Goal: Ask a question

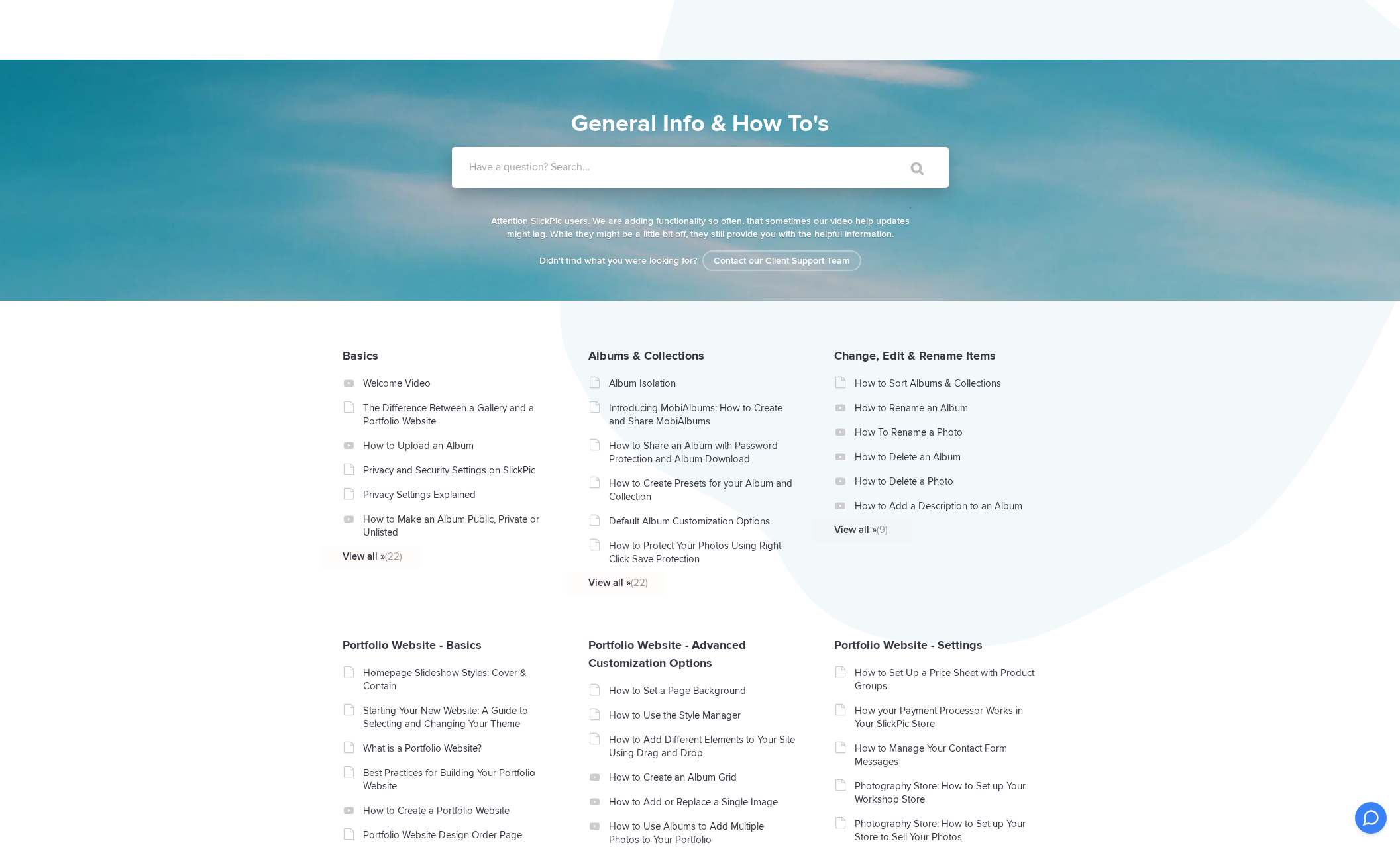
click at [641, 169] on label "Have a question? Search..." at bounding box center [717, 167] width 497 height 14
click at [641, 169] on input "Have a question? Search..." at bounding box center [673, 168] width 442 height 41
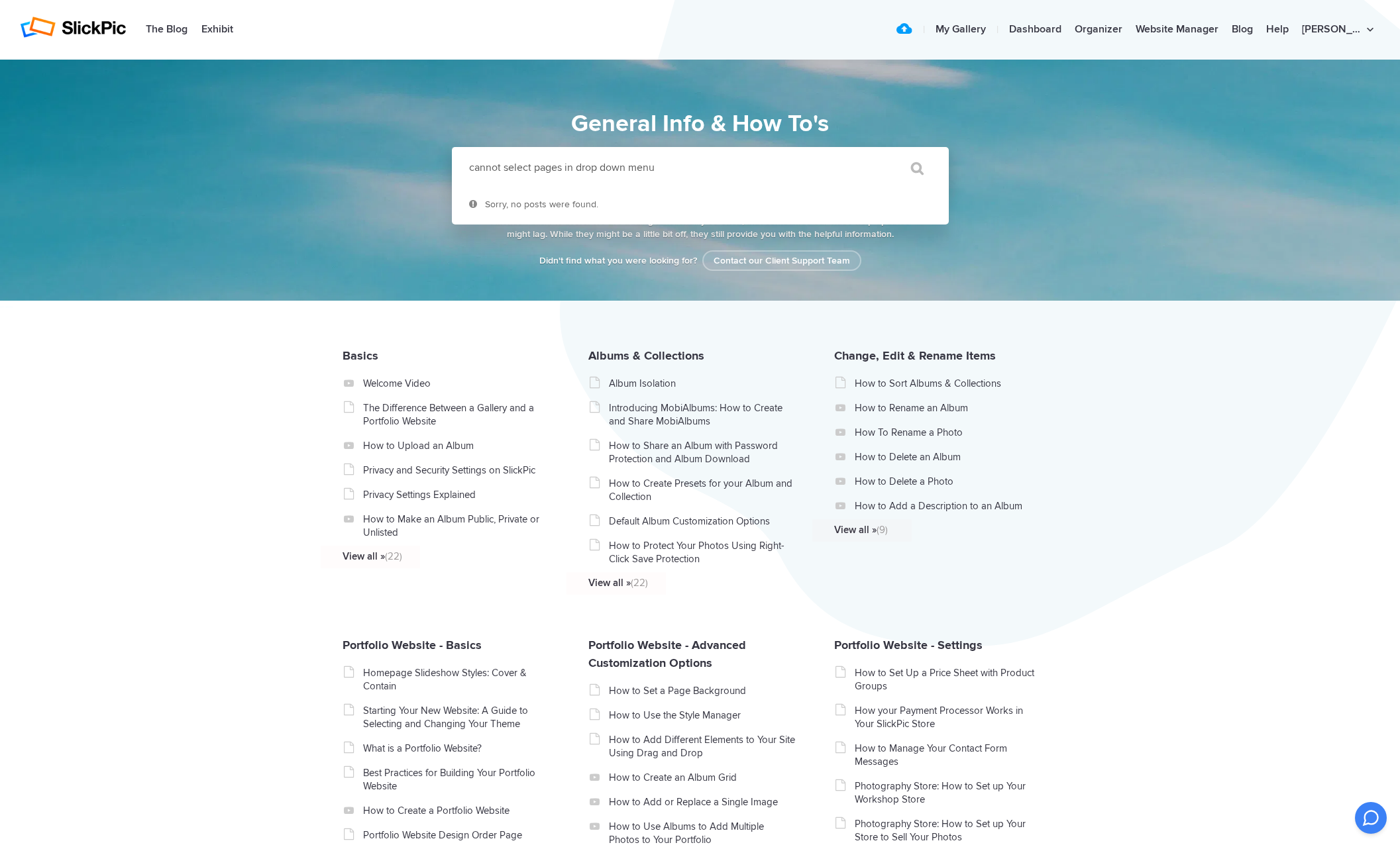
type input "cannot select pages in drop down menu"
click at [883, 152] on input "" at bounding box center [911, 169] width 56 height 32
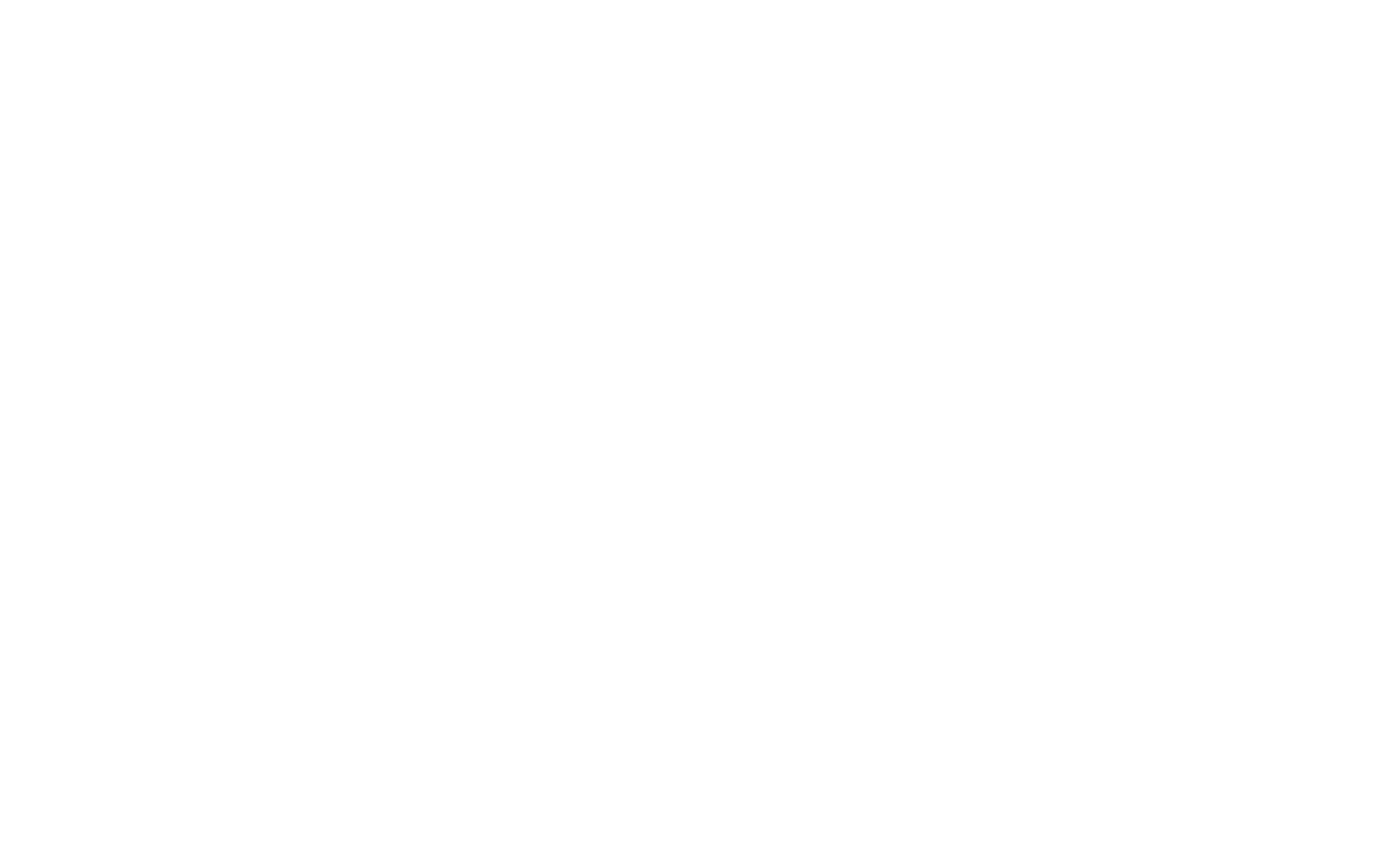
click at [0, 0] on html at bounding box center [0, 0] width 0 height 0
